Goal: Task Accomplishment & Management: Manage account settings

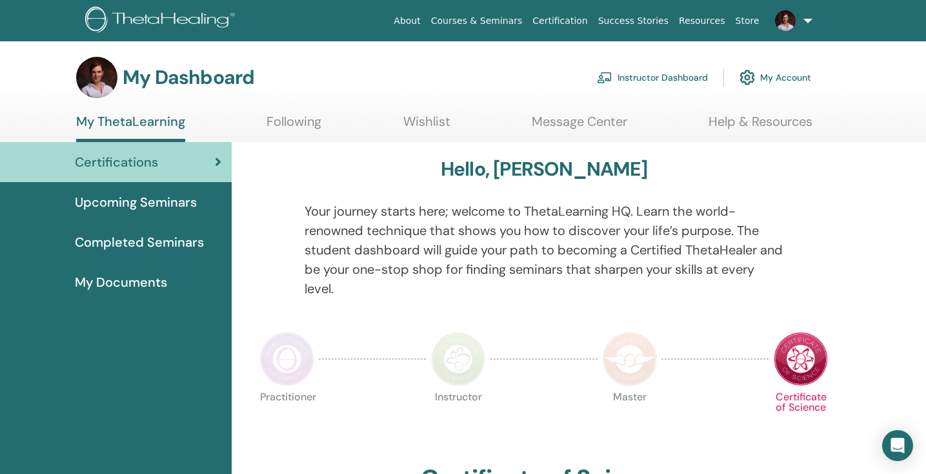
click at [674, 77] on link "Instructor Dashboard" at bounding box center [652, 77] width 111 height 28
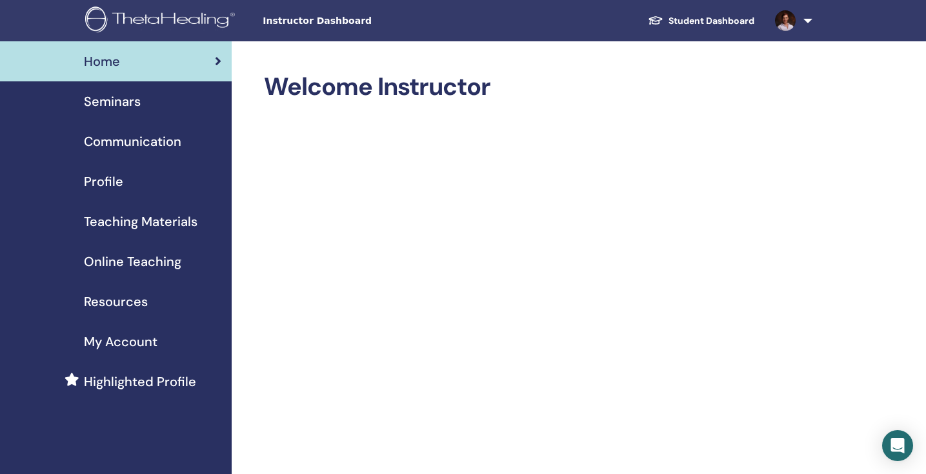
click at [106, 102] on span "Seminars" at bounding box center [112, 101] width 57 height 19
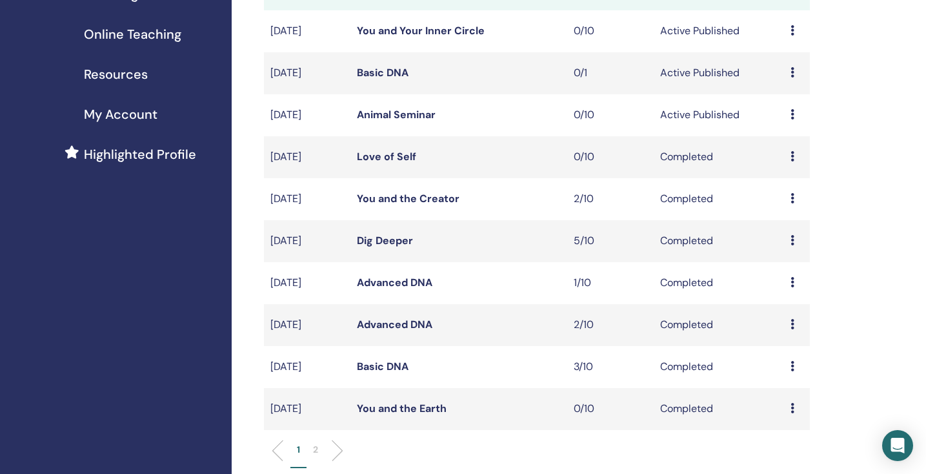
scroll to position [229, 0]
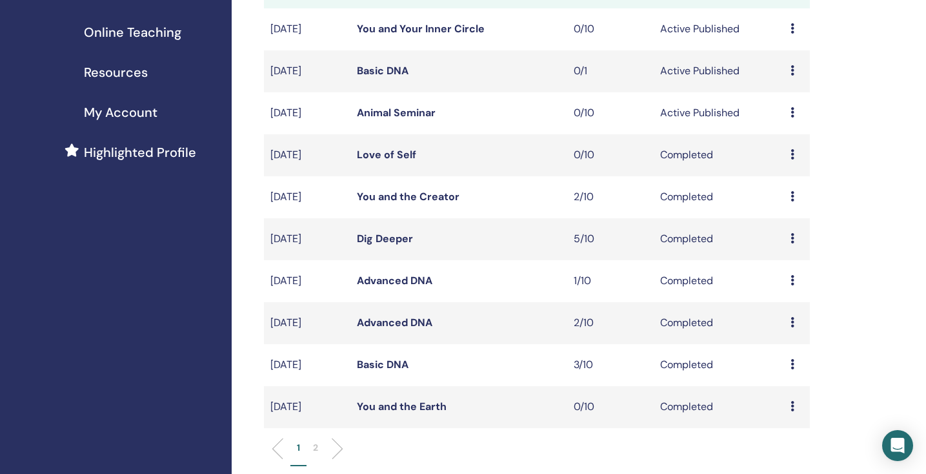
click at [383, 70] on link "Basic DNA" at bounding box center [383, 71] width 52 height 14
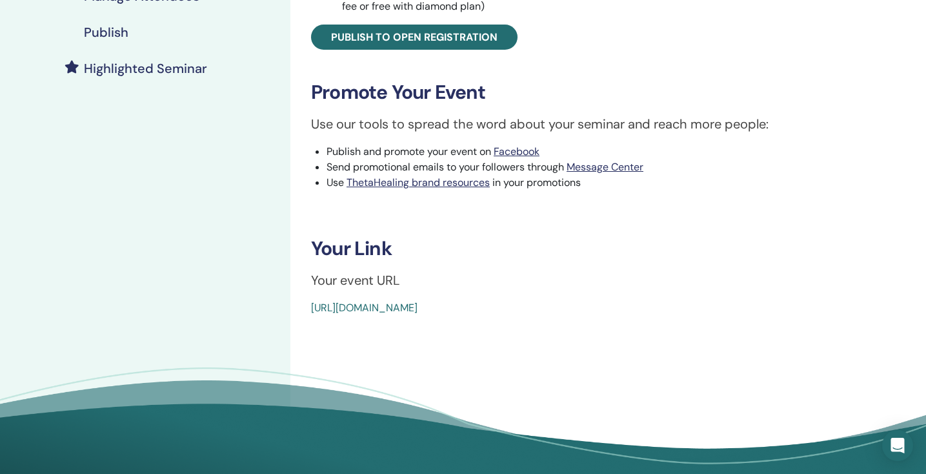
scroll to position [321, 0]
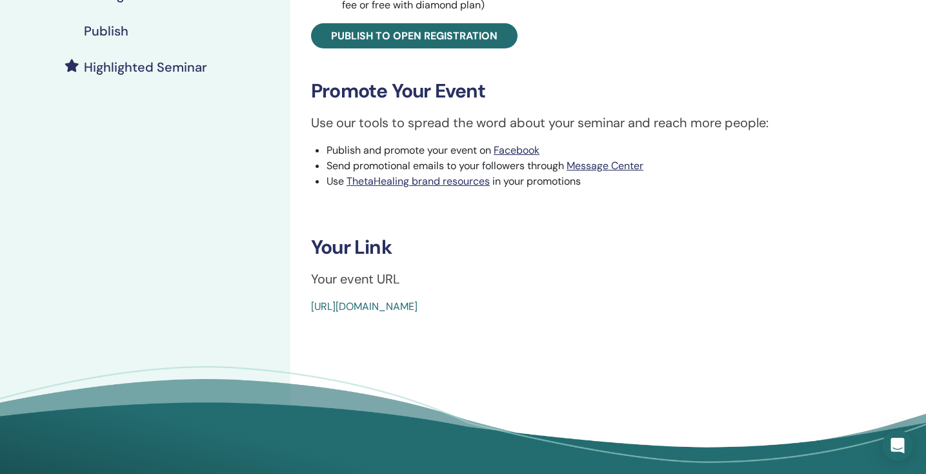
click at [417, 310] on link "https://www.thetahealing.com/seminar-373284-details.html" at bounding box center [364, 306] width 106 height 14
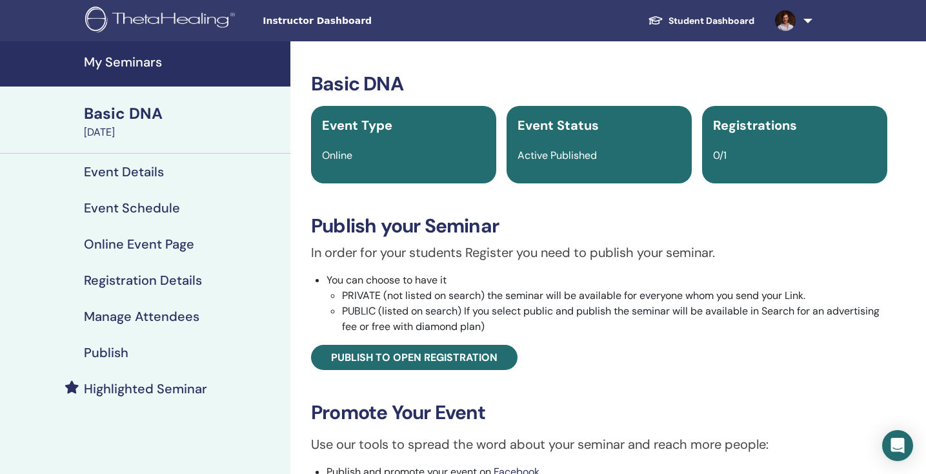
scroll to position [0, 0]
click at [105, 316] on h4 "Manage Attendees" at bounding box center [141, 315] width 115 height 15
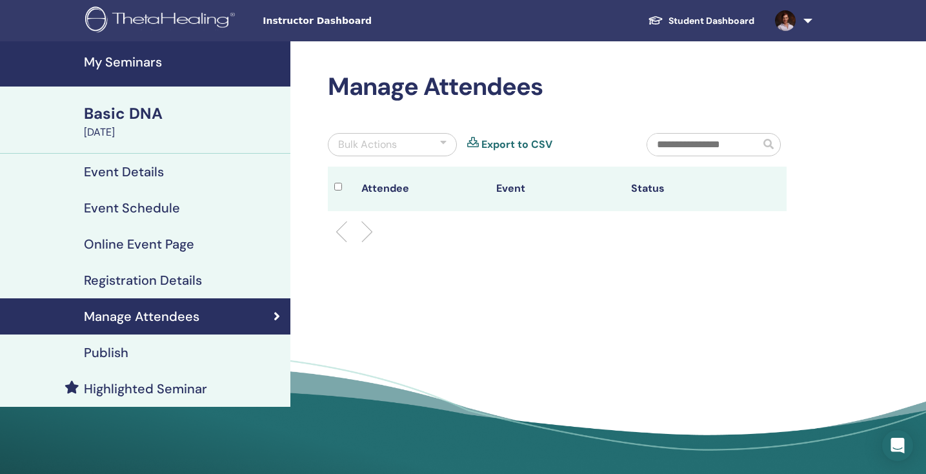
click at [102, 207] on h4 "Event Schedule" at bounding box center [132, 207] width 96 height 15
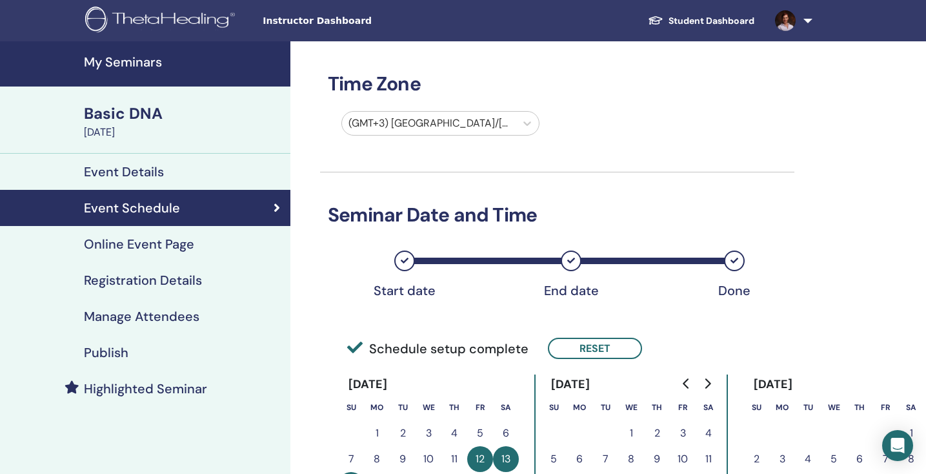
click at [118, 285] on h4 "Registration Details" at bounding box center [143, 279] width 118 height 15
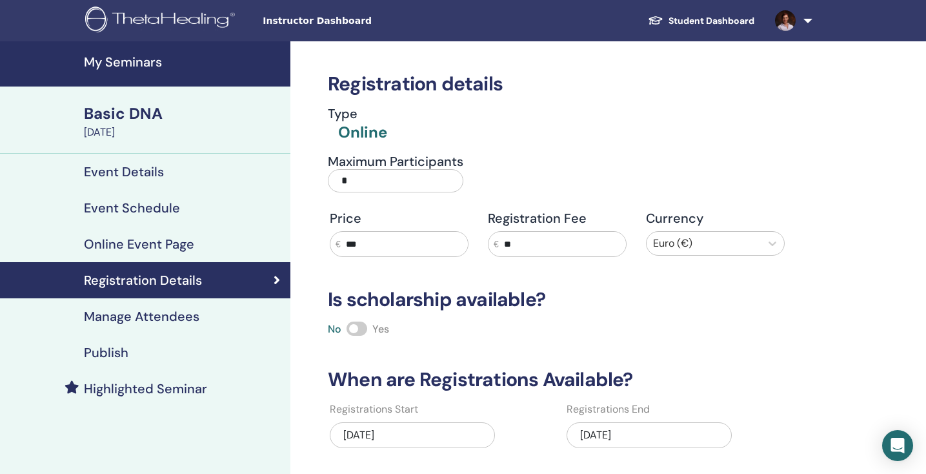
click at [386, 177] on input "*" at bounding box center [395, 180] width 135 height 23
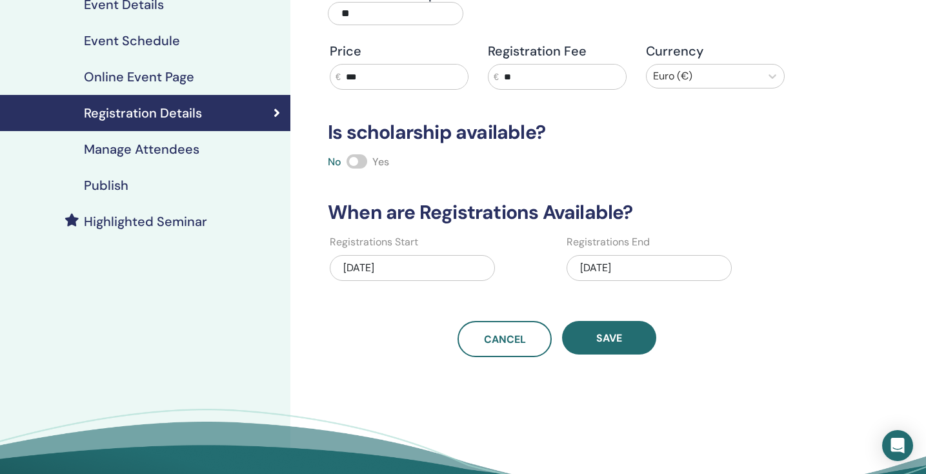
scroll to position [168, 0]
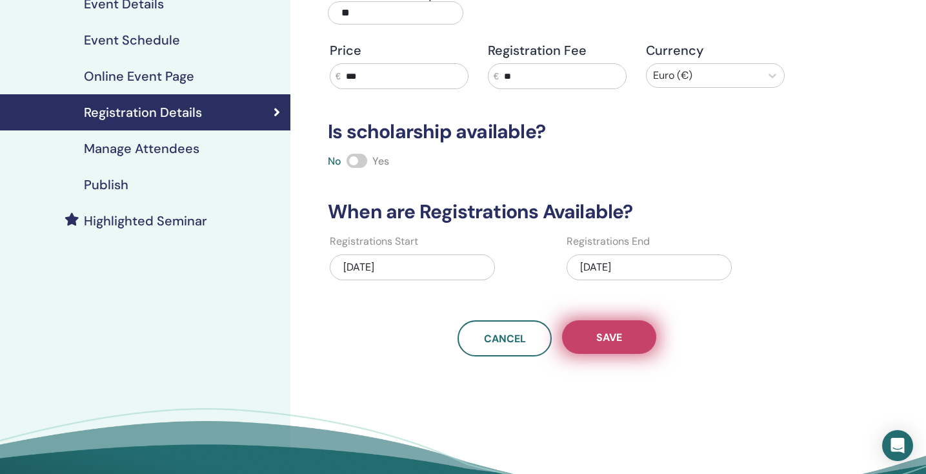
type input "**"
click at [615, 334] on span "Save" at bounding box center [609, 337] width 26 height 14
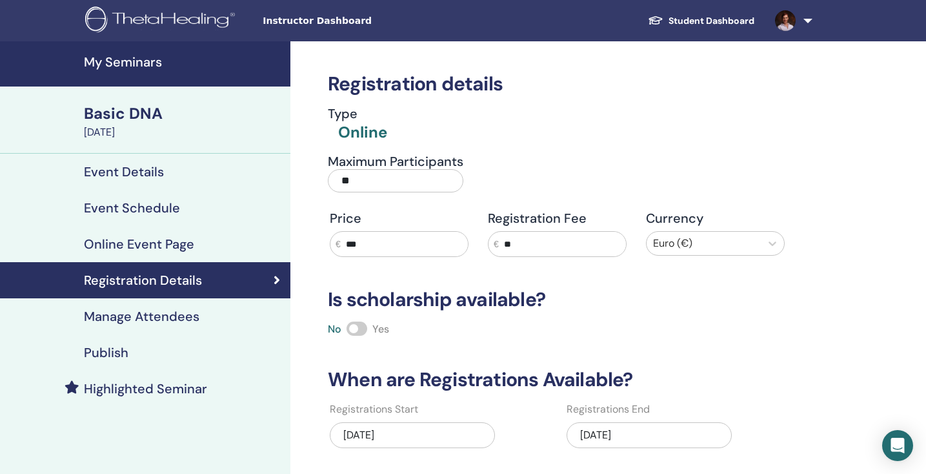
scroll to position [0, 0]
click at [109, 63] on h4 "My Seminars" at bounding box center [183, 61] width 199 height 15
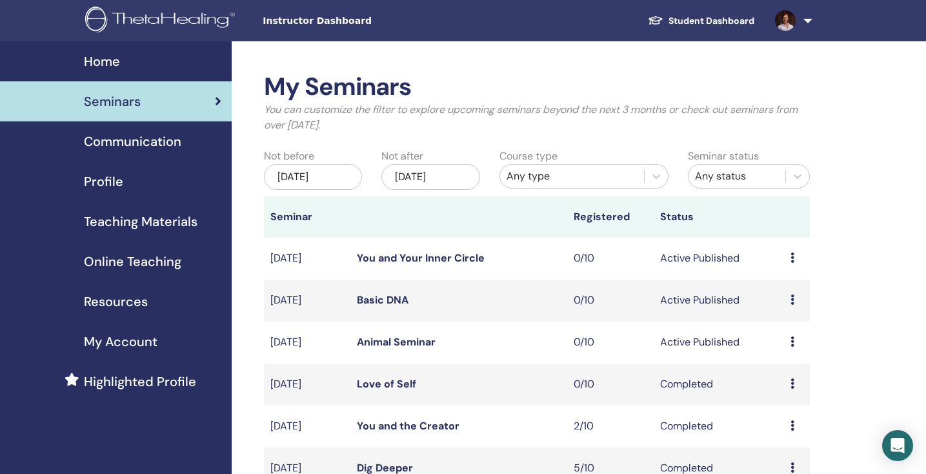
click at [792, 256] on icon at bounding box center [792, 257] width 4 height 10
click at [774, 327] on p "Cancel" at bounding box center [788, 324] width 49 height 15
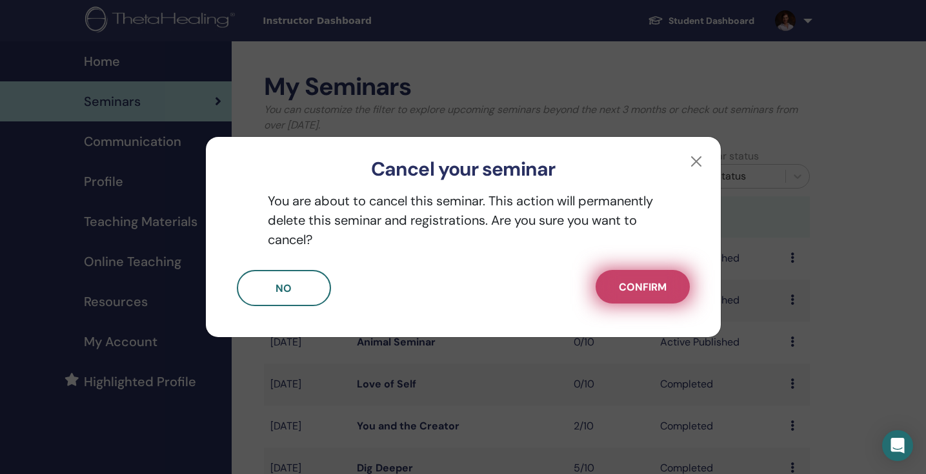
click at [647, 286] on span "Confirm" at bounding box center [643, 287] width 48 height 14
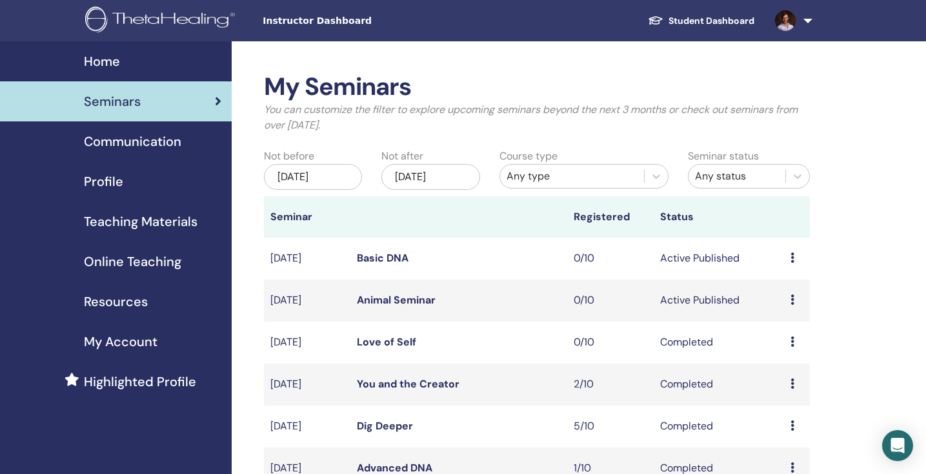
click at [792, 297] on icon at bounding box center [792, 299] width 4 height 10
click at [777, 369] on p "Cancel" at bounding box center [788, 365] width 49 height 15
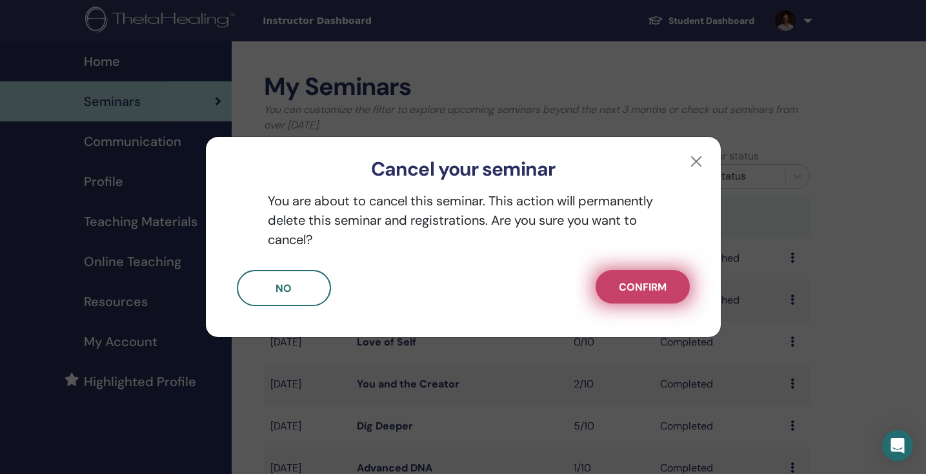
click at [656, 291] on span "Confirm" at bounding box center [643, 287] width 48 height 14
